Goal: Navigation & Orientation: Find specific page/section

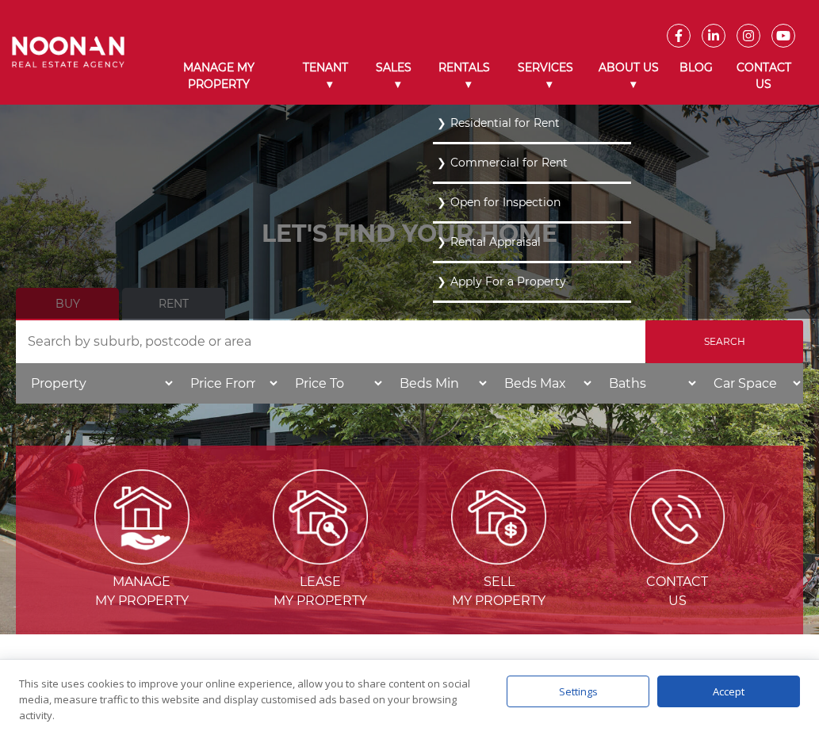
click at [473, 123] on link "Residential for Rent" at bounding box center [532, 123] width 190 height 21
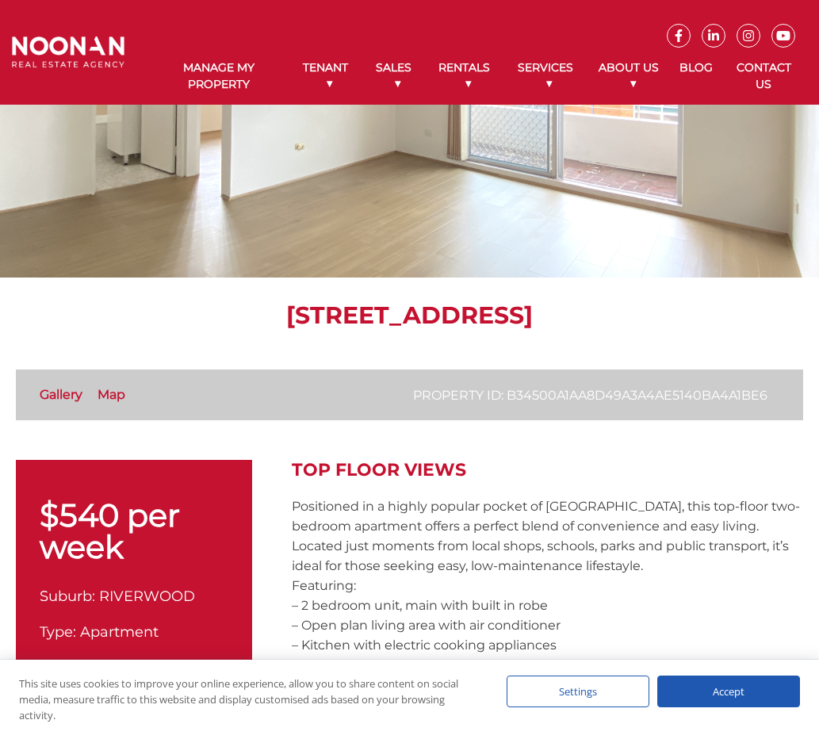
scroll to position [132, 0]
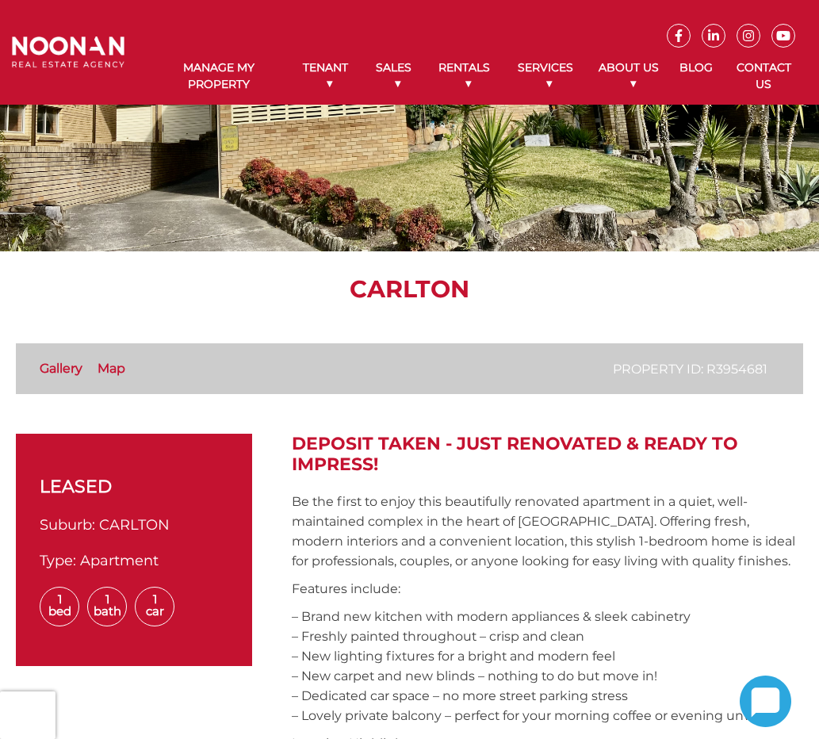
scroll to position [185, 0]
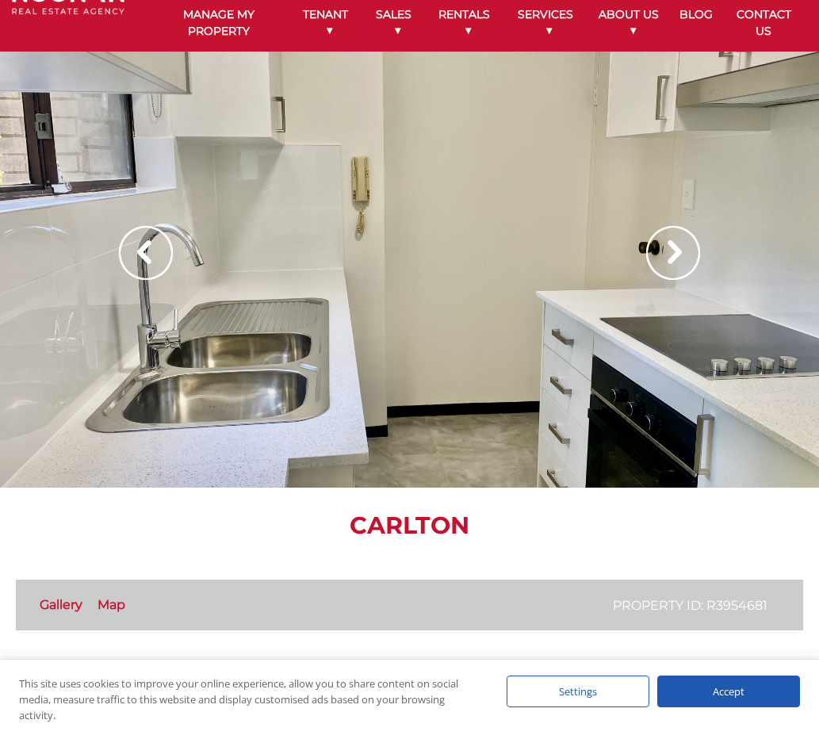
scroll to position [0, 0]
